Goal: Information Seeking & Learning: Learn about a topic

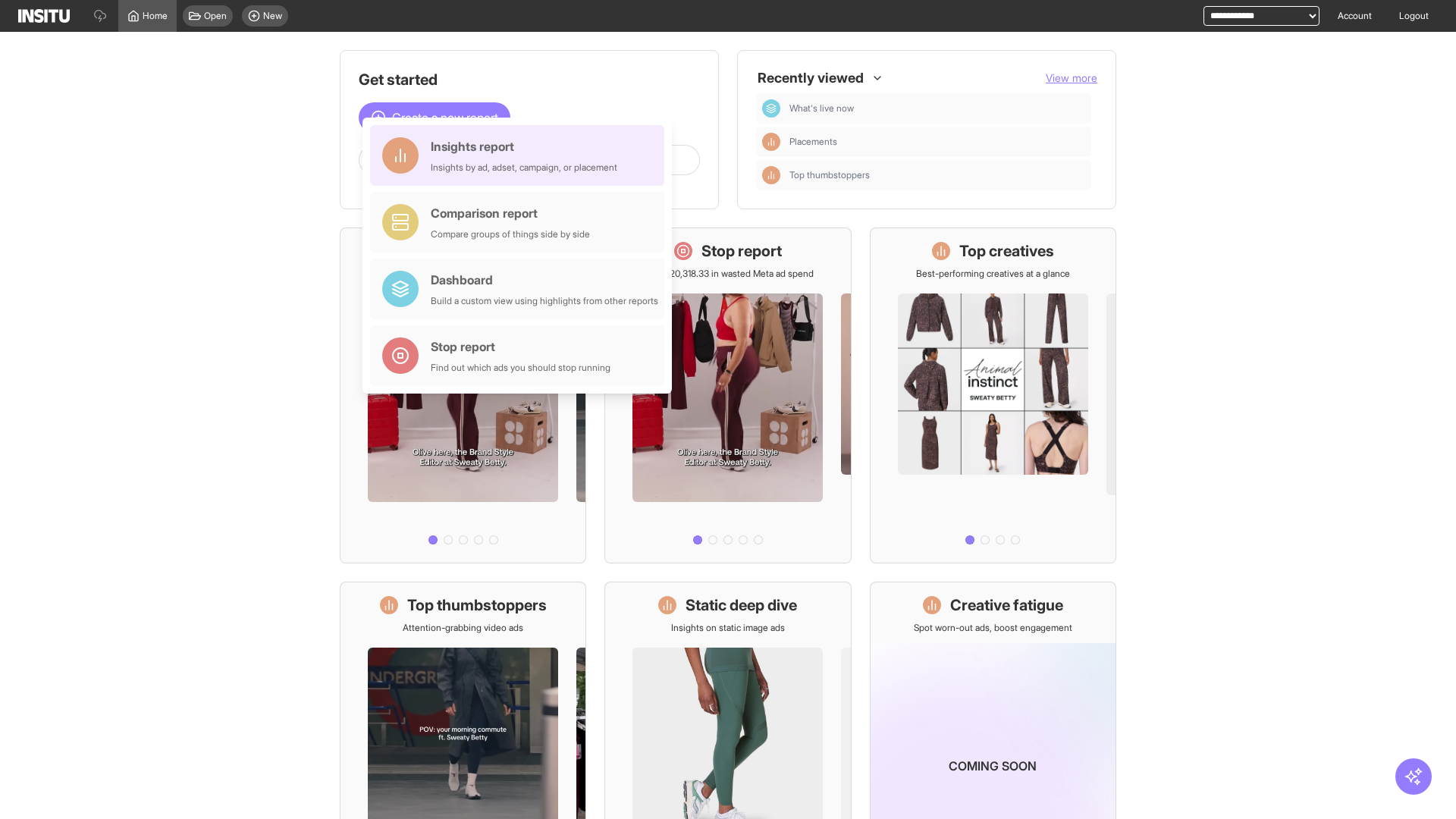
click at [521, 155] on div "Insights report Insights by ad, adset, campaign, or placement" at bounding box center [523, 155] width 186 height 36
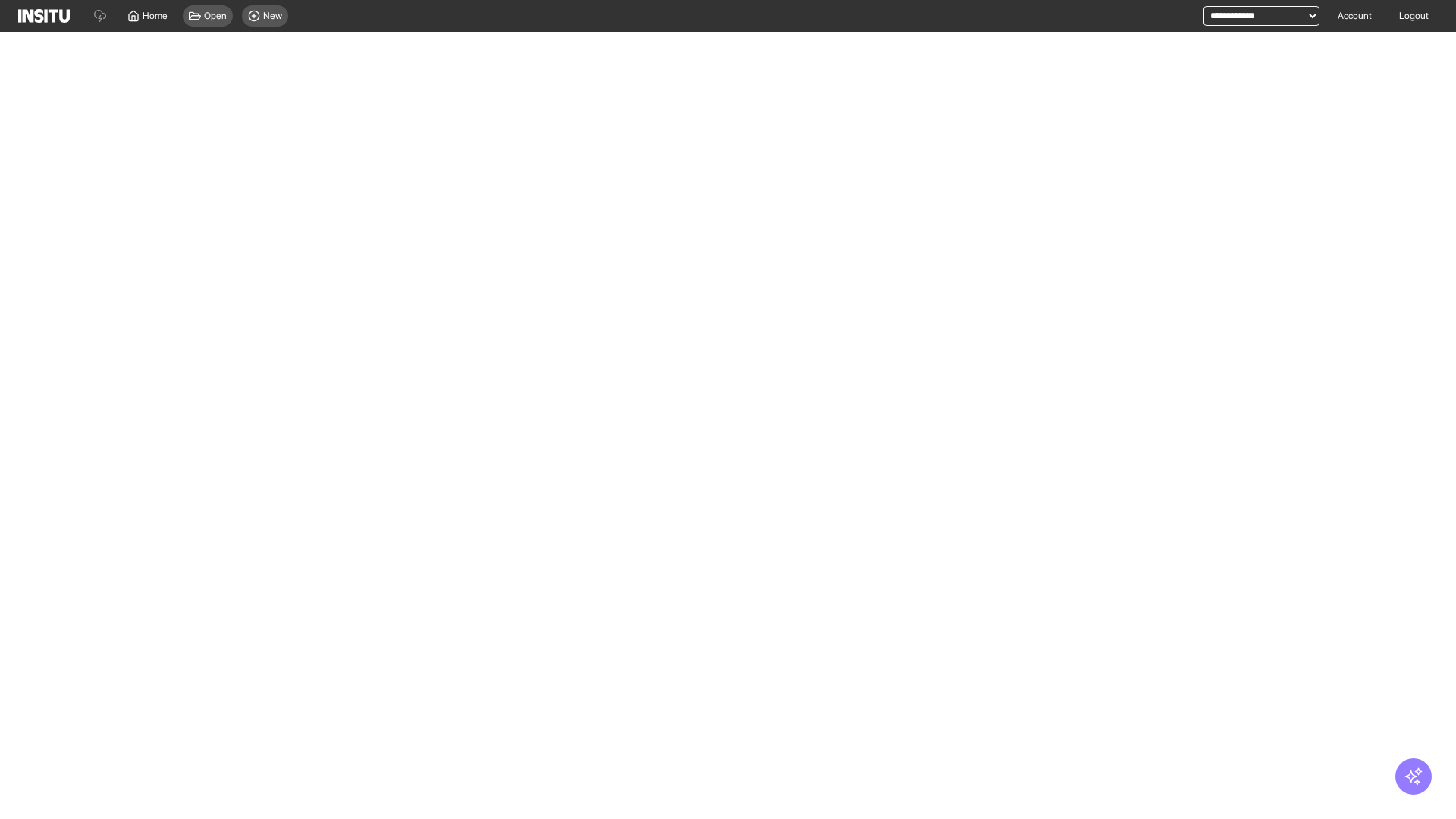
select select "**"
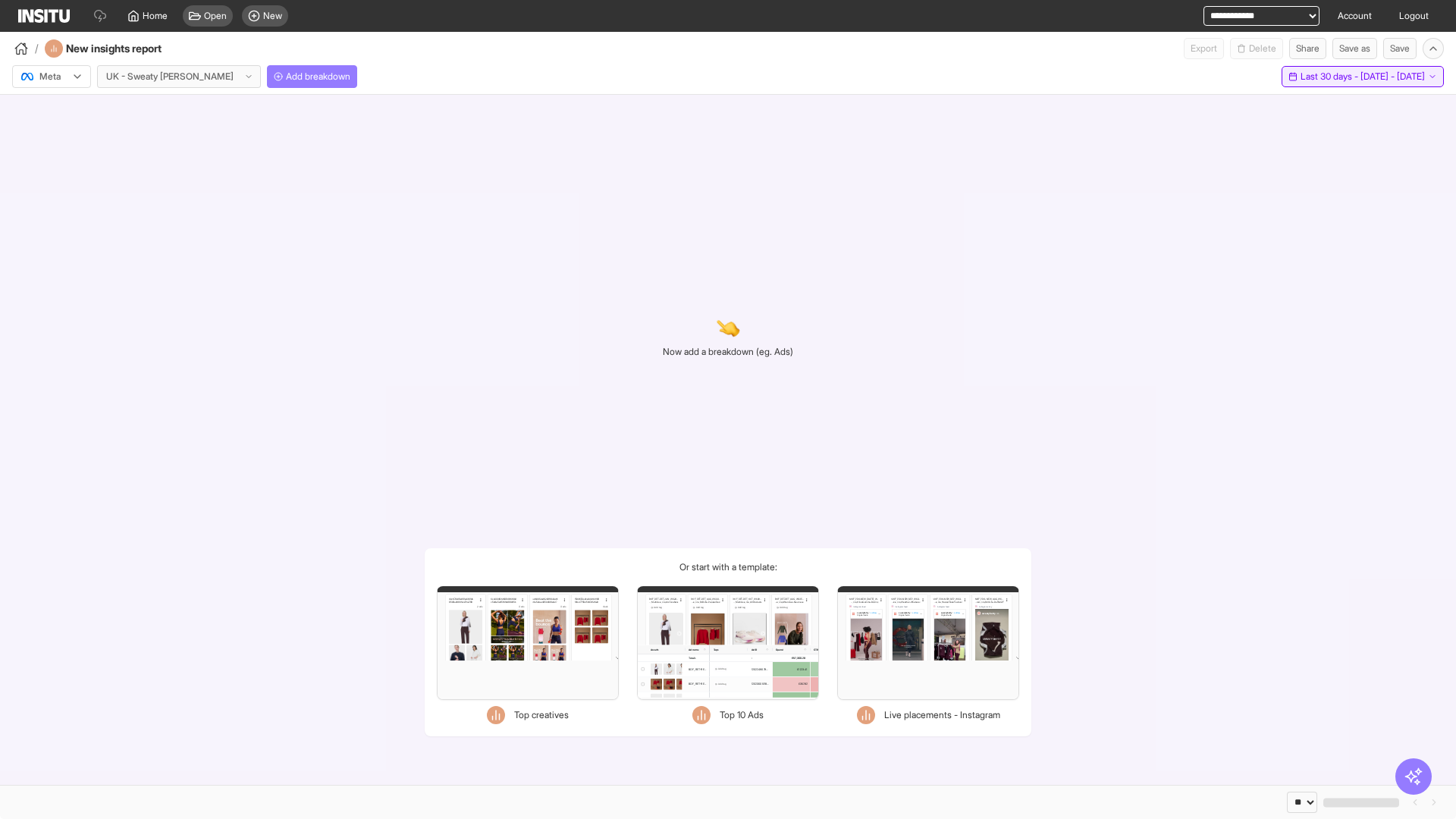
click at [1330, 77] on span "Last 30 days - [DATE] - [DATE]" at bounding box center [1362, 77] width 124 height 12
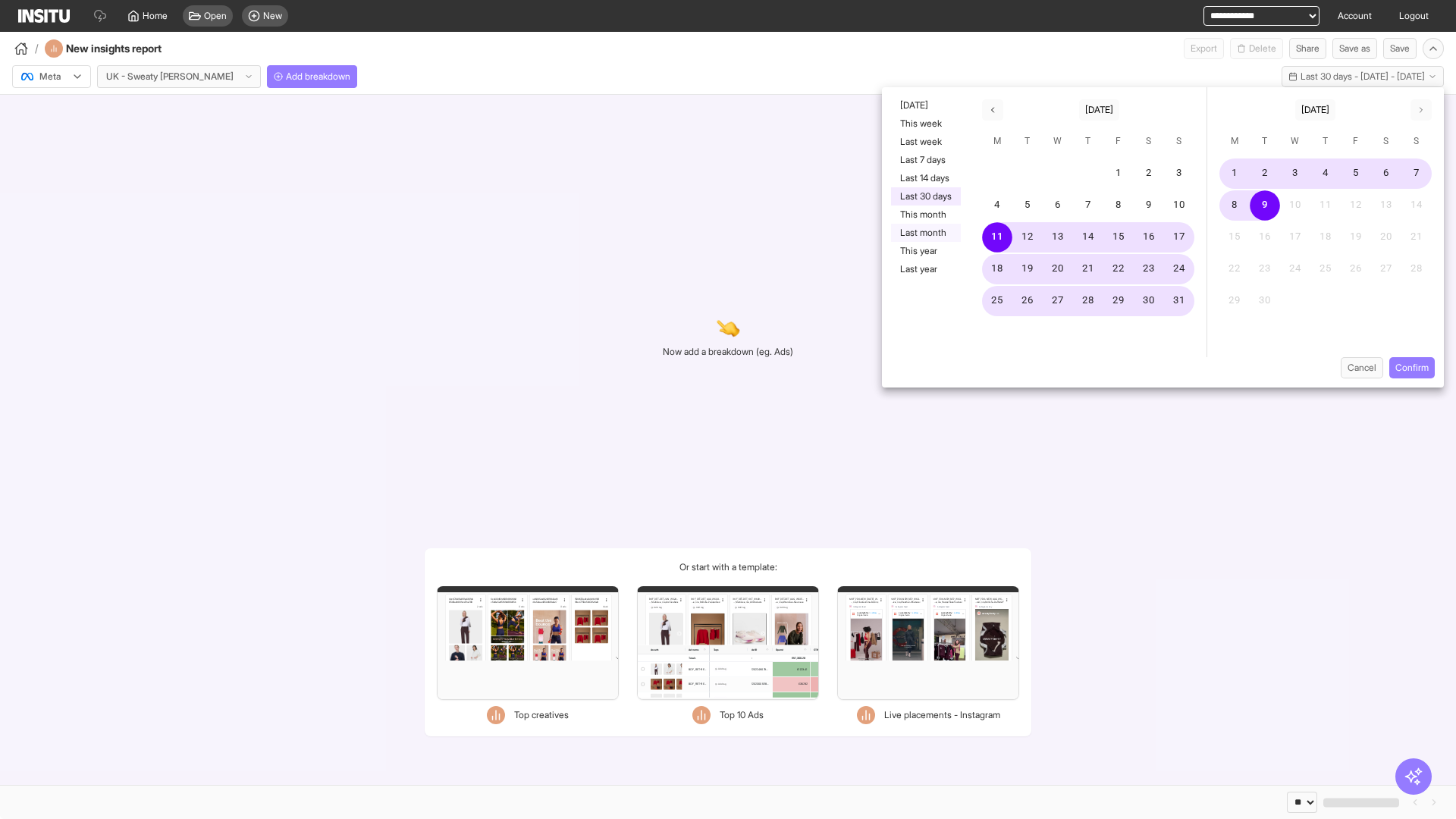
click at [924, 233] on button "Last month" at bounding box center [926, 232] width 70 height 19
